Goal: Information Seeking & Learning: Learn about a topic

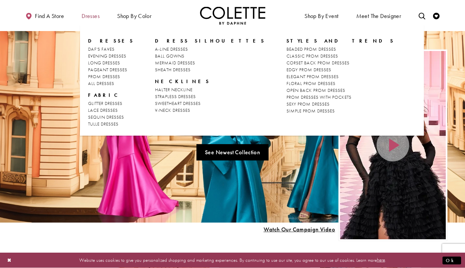
click at [90, 17] on span "Dresses" at bounding box center [91, 16] width 18 height 7
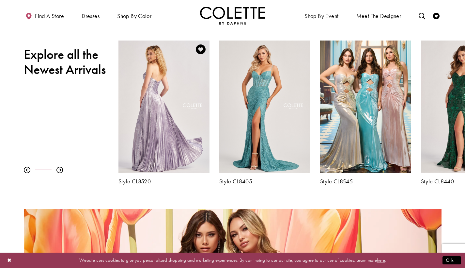
scroll to position [225, 0]
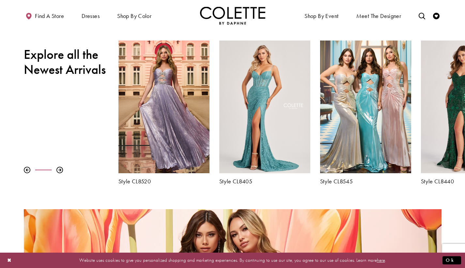
click at [64, 170] on div at bounding box center [71, 170] width 95 height 7
click at [60, 170] on div at bounding box center [59, 170] width 7 height 7
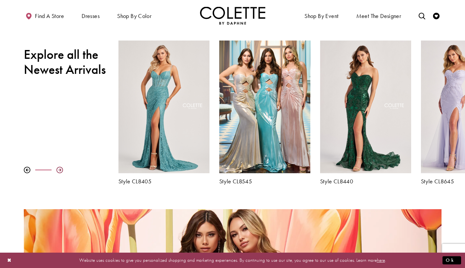
click at [60, 170] on div at bounding box center [59, 170] width 7 height 7
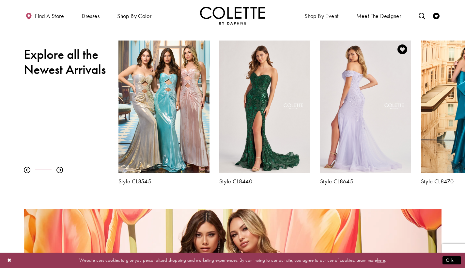
click at [382, 112] on div "Visit Colette by Daphne Style No. CL8645 Page" at bounding box center [365, 106] width 91 height 133
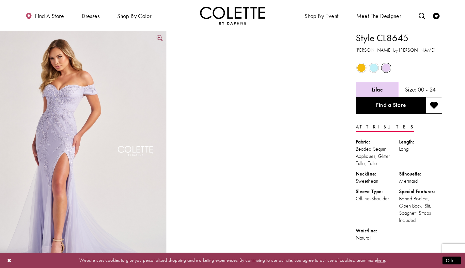
click at [82, 163] on img "Full size Style CL8645 Colette by Daphne #0 default Lilac frontface vertical pi…" at bounding box center [83, 156] width 167 height 250
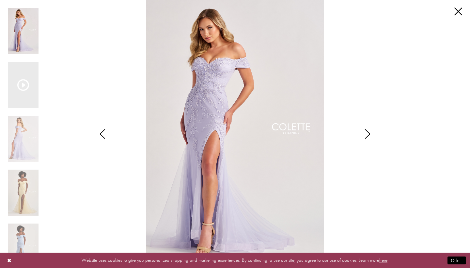
click at [464, 5] on div "Pause autoplay Previous Slide Next Slide 0 1 2 3 4 5 6 7 Pause autoplay 0 1" at bounding box center [235, 134] width 470 height 268
click at [459, 8] on link "Close" at bounding box center [459, 12] width 8 height 8
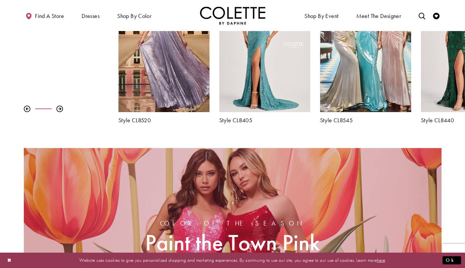
scroll to position [226, 0]
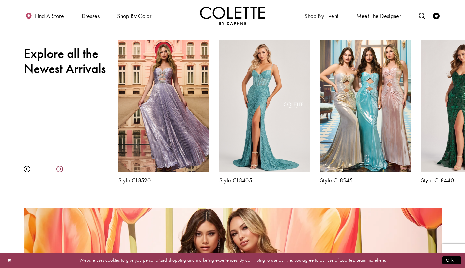
click at [60, 168] on div at bounding box center [59, 169] width 7 height 7
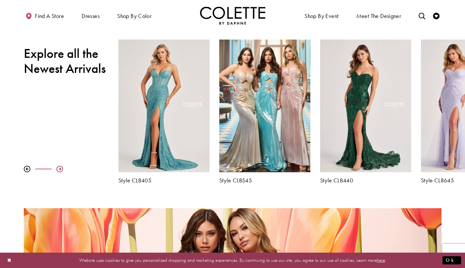
click at [60, 168] on div at bounding box center [59, 169] width 7 height 7
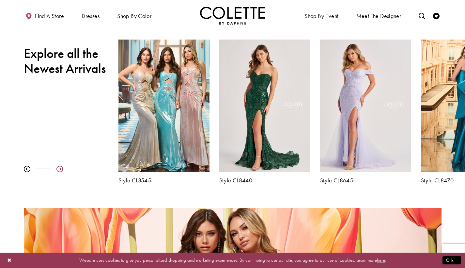
click at [60, 168] on div at bounding box center [59, 169] width 7 height 7
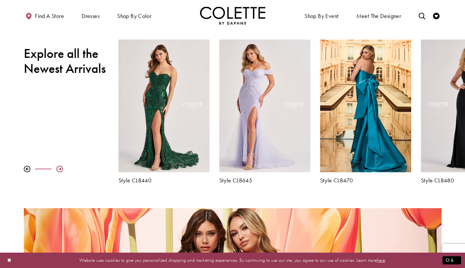
click at [60, 168] on div at bounding box center [59, 169] width 7 height 7
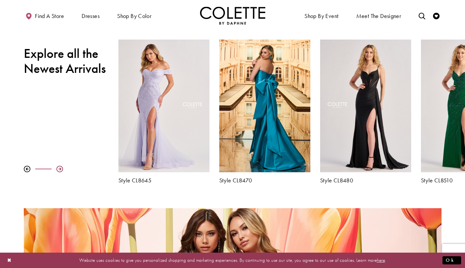
click at [60, 168] on div at bounding box center [59, 169] width 7 height 7
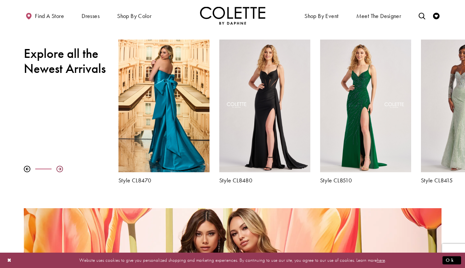
click at [60, 168] on div at bounding box center [59, 169] width 7 height 7
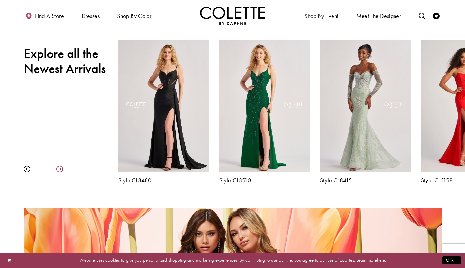
click at [60, 168] on div at bounding box center [59, 169] width 7 height 7
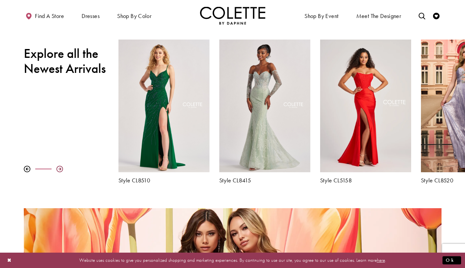
click at [60, 168] on div at bounding box center [59, 169] width 7 height 7
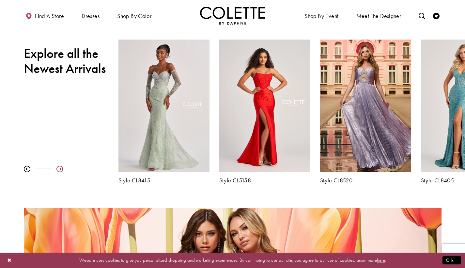
click at [60, 168] on div at bounding box center [59, 169] width 7 height 7
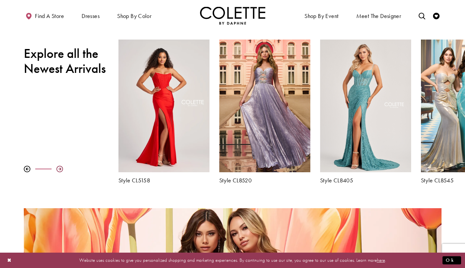
click at [60, 168] on div at bounding box center [59, 169] width 7 height 7
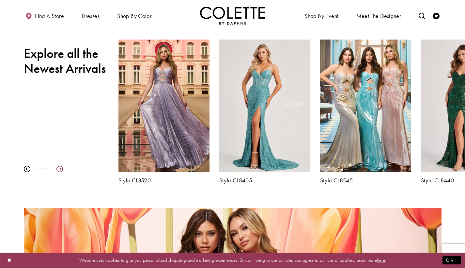
click at [60, 168] on div at bounding box center [59, 169] width 7 height 7
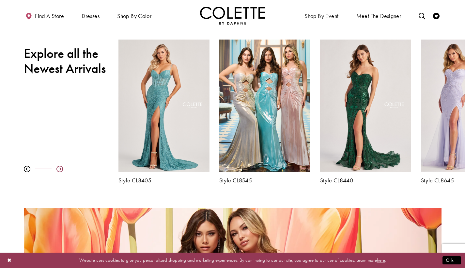
click at [60, 168] on div at bounding box center [59, 169] width 7 height 7
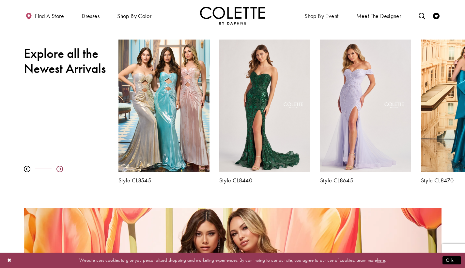
click at [60, 168] on div at bounding box center [59, 169] width 7 height 7
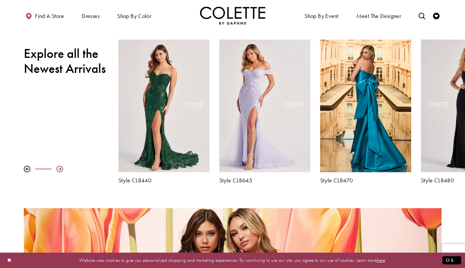
click at [60, 168] on div at bounding box center [59, 169] width 7 height 7
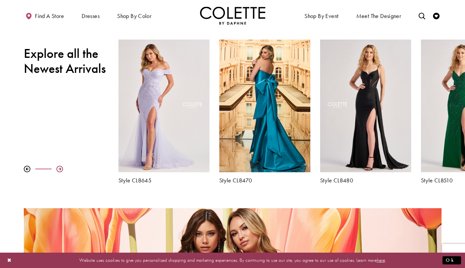
click at [60, 168] on div at bounding box center [59, 169] width 7 height 7
click at [56, 169] on div at bounding box center [71, 169] width 95 height 7
click at [56, 169] on div at bounding box center [59, 169] width 7 height 7
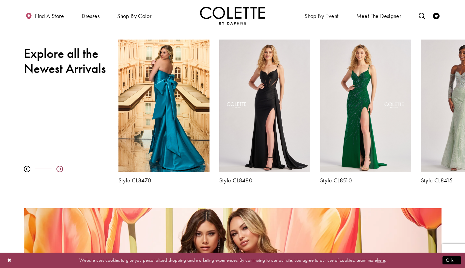
click at [57, 169] on div at bounding box center [59, 169] width 7 height 7
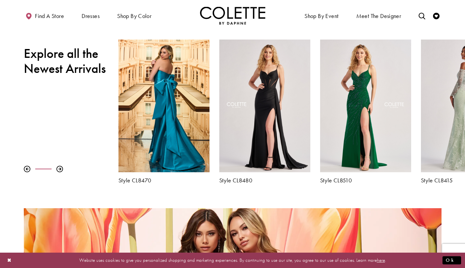
click at [435, 109] on div "Visit Colette by Daphne Style No. CL8415 Page" at bounding box center [466, 106] width 91 height 133
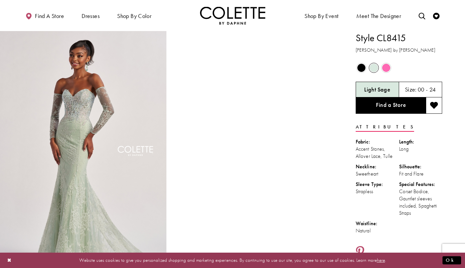
click at [382, 66] on div "Out of Stock" at bounding box center [386, 67] width 11 height 11
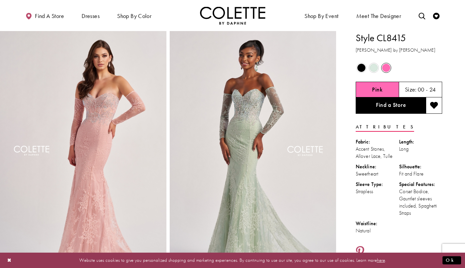
click at [363, 66] on span "Product color controls state depends on size chosen" at bounding box center [362, 68] width 8 height 8
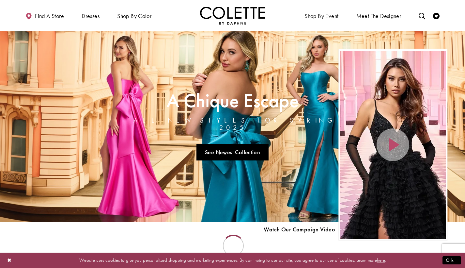
scroll to position [226, 0]
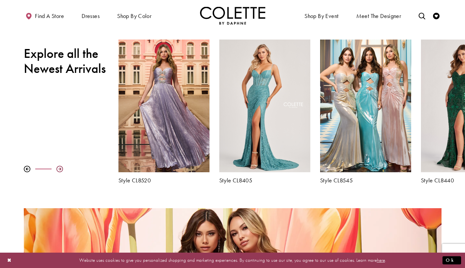
click at [61, 170] on div at bounding box center [59, 169] width 7 height 7
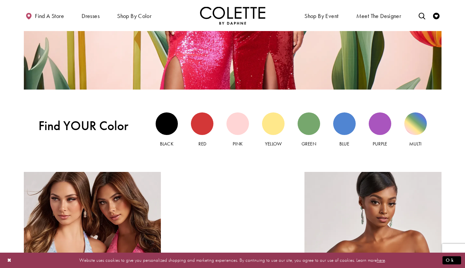
scroll to position [556, 0]
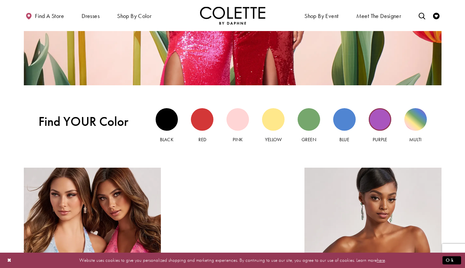
click at [383, 123] on div "Purple view" at bounding box center [380, 119] width 23 height 23
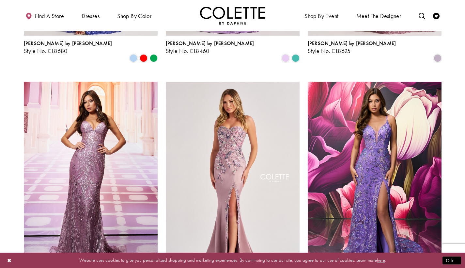
scroll to position [733, 0]
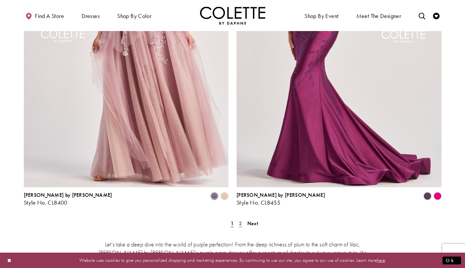
click at [241, 220] on span "2" at bounding box center [240, 223] width 3 height 7
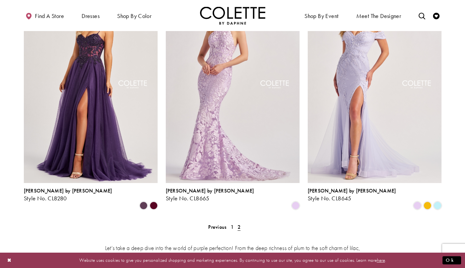
scroll to position [295, 0]
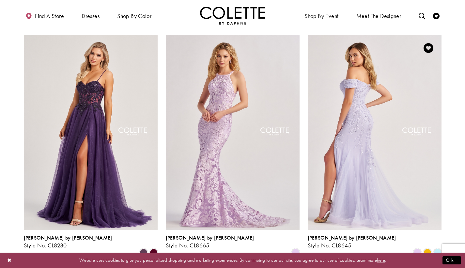
click at [374, 92] on img "Visit Colette by Daphne Style No. CL8645 Page" at bounding box center [375, 132] width 134 height 195
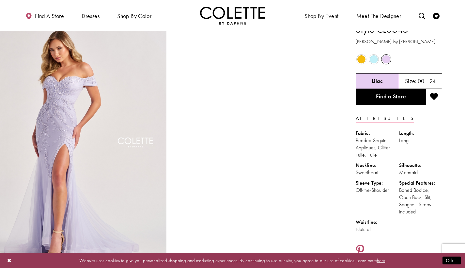
scroll to position [8, 0]
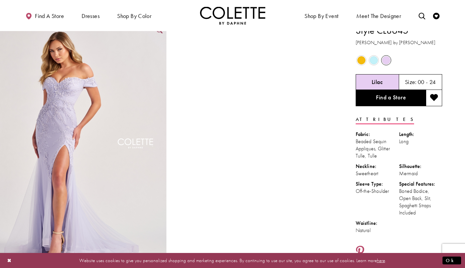
click at [139, 174] on img "Full size Style CL8645 Colette by Daphne #0 default Lilac frontface vertical pi…" at bounding box center [83, 149] width 167 height 250
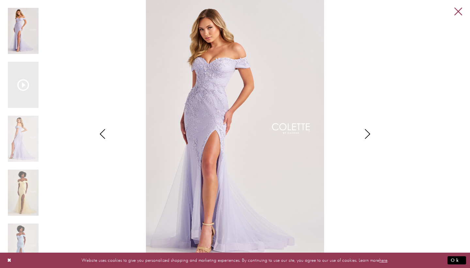
click at [455, 12] on link "Close" at bounding box center [459, 12] width 8 height 8
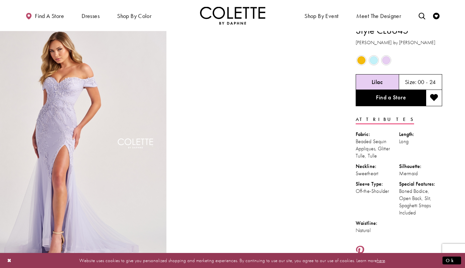
click at [376, 61] on span "Product color controls state depends on size chosen" at bounding box center [374, 60] width 8 height 8
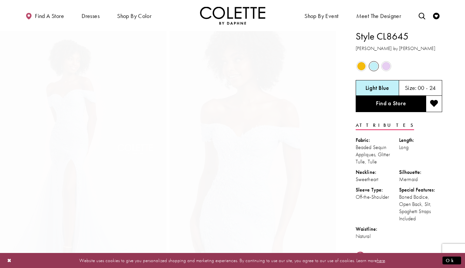
scroll to position [0, 0]
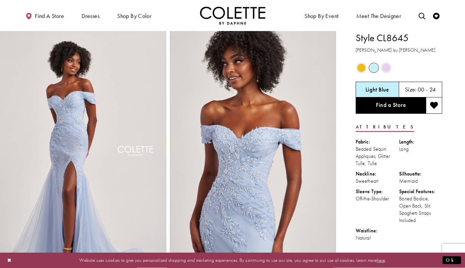
click at [364, 68] on span "Product color controls state depends on size chosen" at bounding box center [362, 68] width 8 height 8
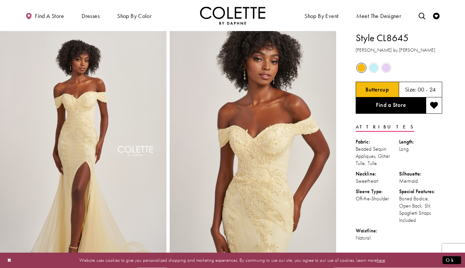
click at [370, 67] on span "Product color controls state depends on size chosen" at bounding box center [374, 68] width 8 height 8
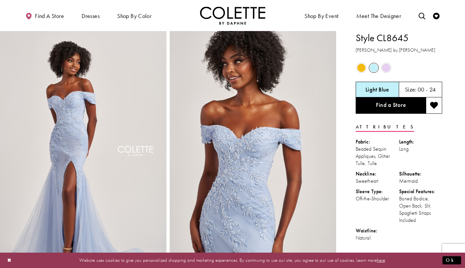
click at [356, 66] on div "Out of Stock" at bounding box center [361, 67] width 11 height 11
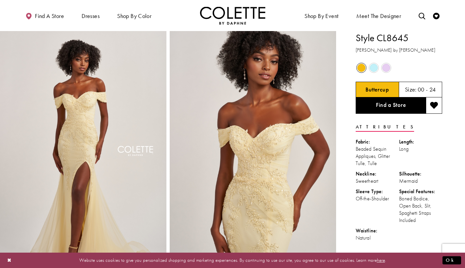
click at [375, 73] on div "Out of Stock" at bounding box center [374, 68] width 12 height 12
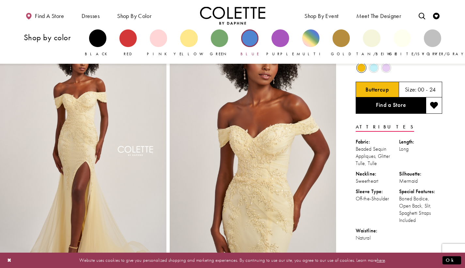
click at [249, 38] on div "Primary block" at bounding box center [249, 37] width 17 height 17
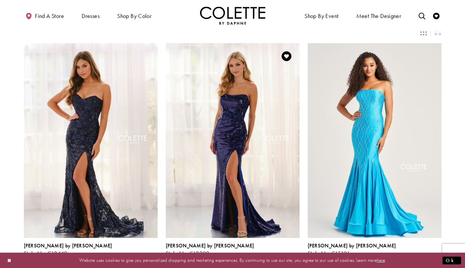
scroll to position [48, 0]
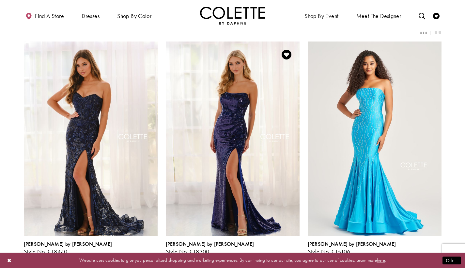
click at [226, 174] on img "Visit Colette by Daphne Style No. CL8300 Page" at bounding box center [233, 138] width 134 height 195
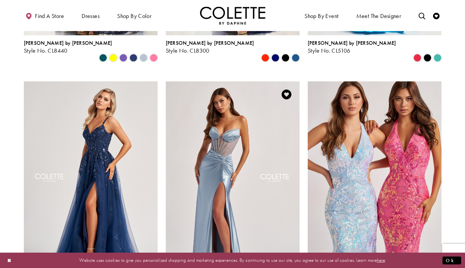
scroll to position [251, 0]
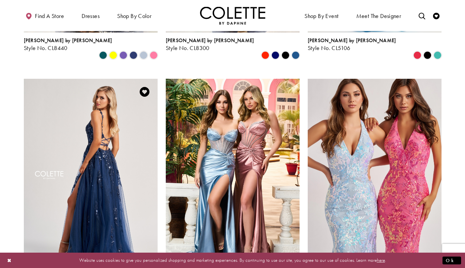
click at [113, 186] on img "Visit Colette by Daphne Style No. CL8060 Page" at bounding box center [91, 176] width 134 height 195
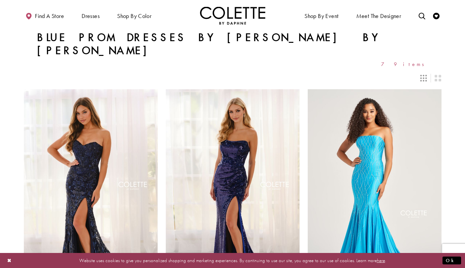
scroll to position [0, 0]
click at [423, 61] on span "79 items" at bounding box center [404, 64] width 47 height 6
click at [423, 75] on icon "Switch layout to 3 columns" at bounding box center [424, 78] width 7 height 7
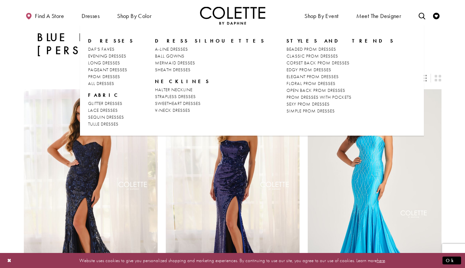
click at [101, 41] on span "Dresses" at bounding box center [111, 41] width 46 height 7
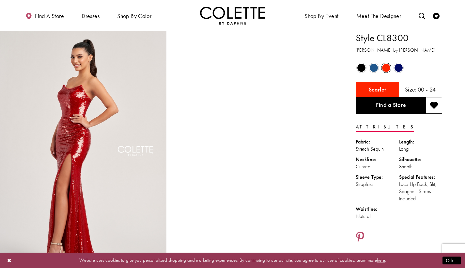
click at [372, 66] on span "Product color controls state depends on size chosen" at bounding box center [374, 68] width 8 height 8
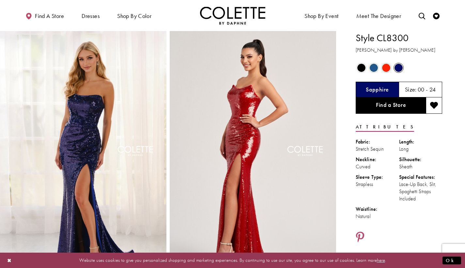
click at [362, 66] on span "Product color controls state depends on size chosen" at bounding box center [362, 68] width 8 height 8
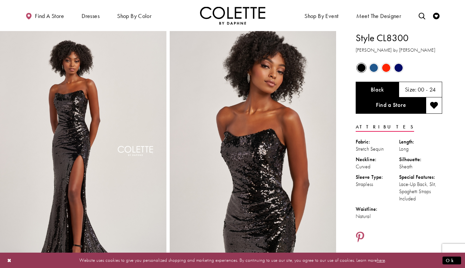
click at [413, 62] on div "Out of Stock Out of Stock Out of Stock" at bounding box center [400, 68] width 88 height 12
click at [393, 66] on div "Out of Stock" at bounding box center [398, 67] width 11 height 11
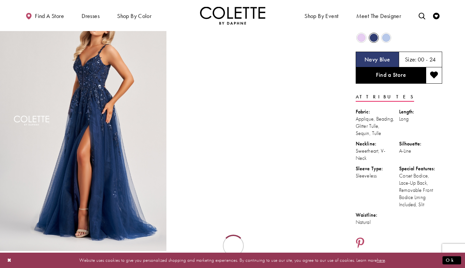
scroll to position [30, 0]
click at [358, 39] on span "Product color controls state depends on size chosen" at bounding box center [362, 38] width 8 height 8
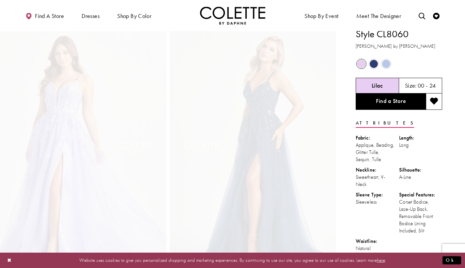
scroll to position [0, 0]
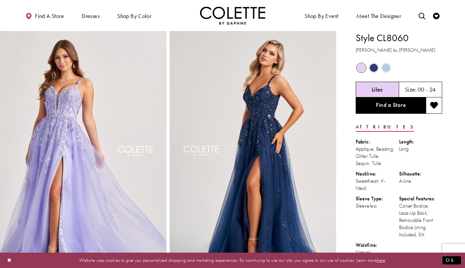
click at [373, 63] on div "Out of Stock" at bounding box center [373, 67] width 11 height 11
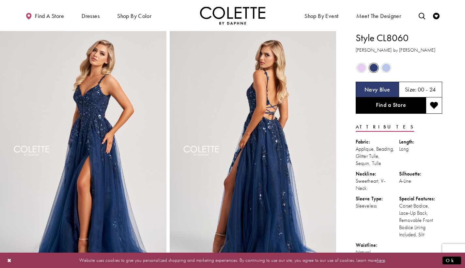
click at [381, 73] on div "Out of Stock" at bounding box center [386, 68] width 12 height 12
click at [382, 73] on div "Out of Stock" at bounding box center [386, 68] width 12 height 12
click at [382, 71] on div "Out of Stock" at bounding box center [386, 67] width 11 height 11
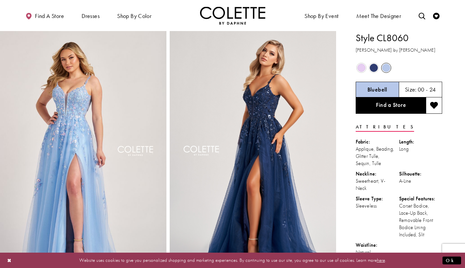
click at [372, 70] on span "Product color controls state depends on size chosen" at bounding box center [374, 68] width 8 height 8
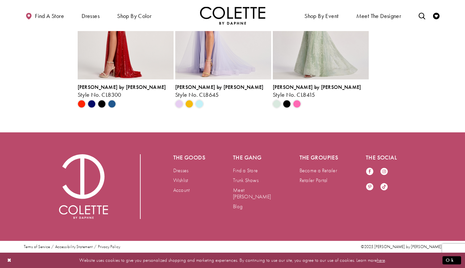
scroll to position [1426, 0]
click at [199, 108] on span "Scroll List" at bounding box center [200, 104] width 8 height 8
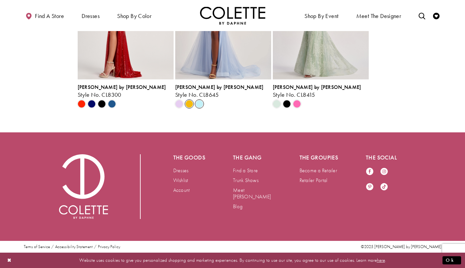
click at [191, 108] on span "Scroll List" at bounding box center [189, 104] width 8 height 8
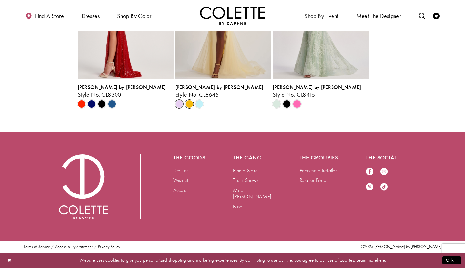
click at [181, 108] on span "Scroll List" at bounding box center [179, 104] width 8 height 8
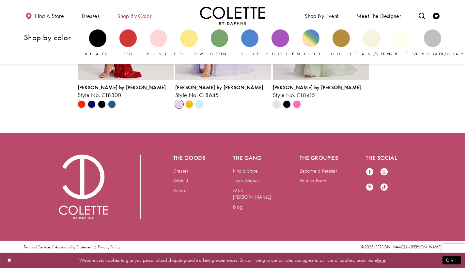
scroll to position [953, 0]
